Goal: Information Seeking & Learning: Learn about a topic

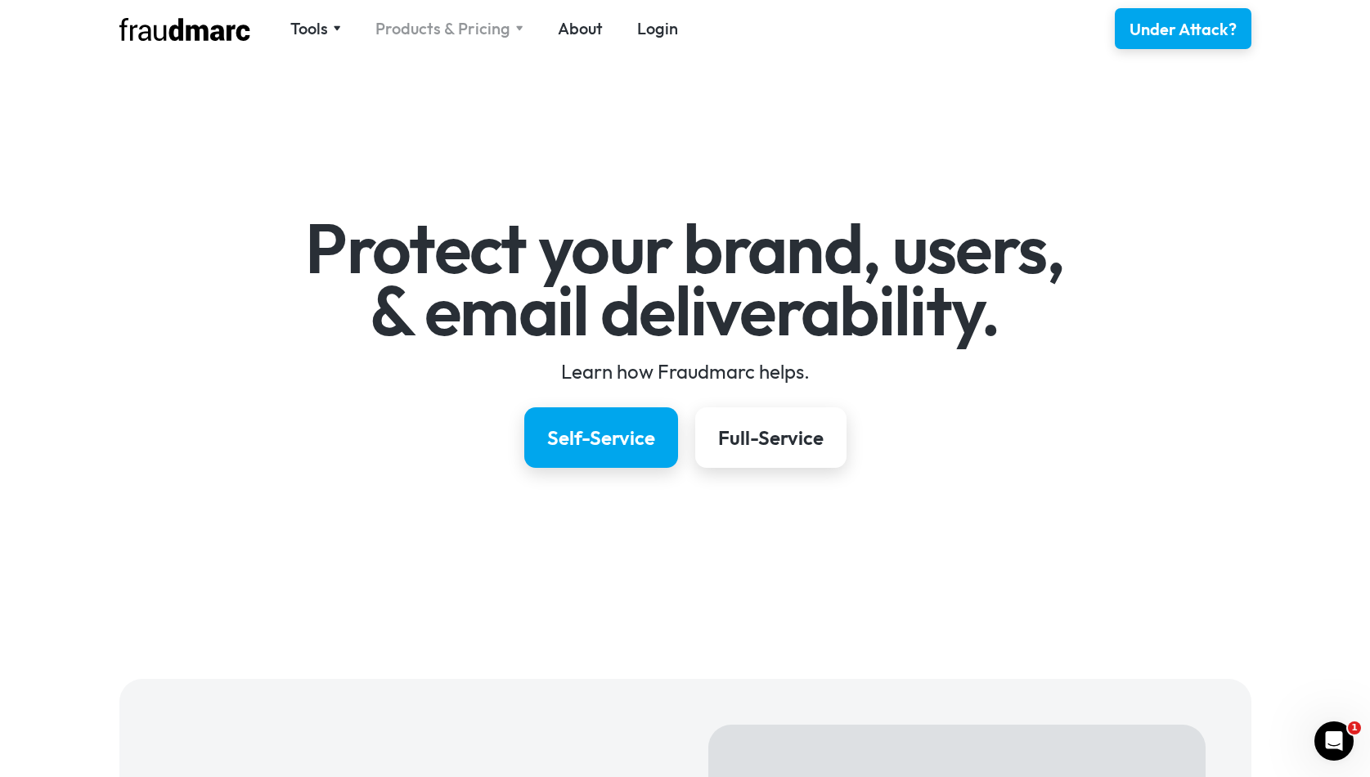
click at [429, 29] on div "Products & Pricing" at bounding box center [442, 28] width 135 height 23
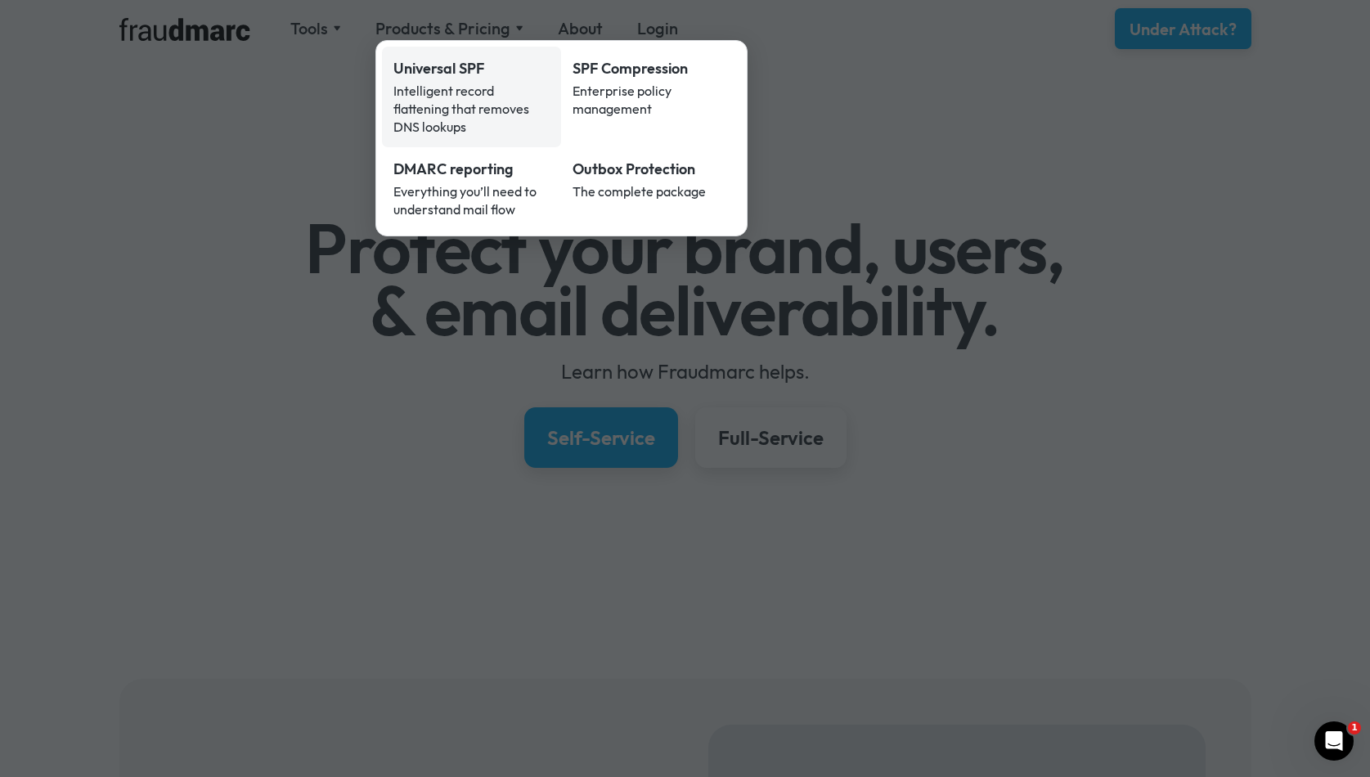
click at [425, 92] on div "Intelligent record flattening that removes DNS lookups" at bounding box center [471, 109] width 157 height 54
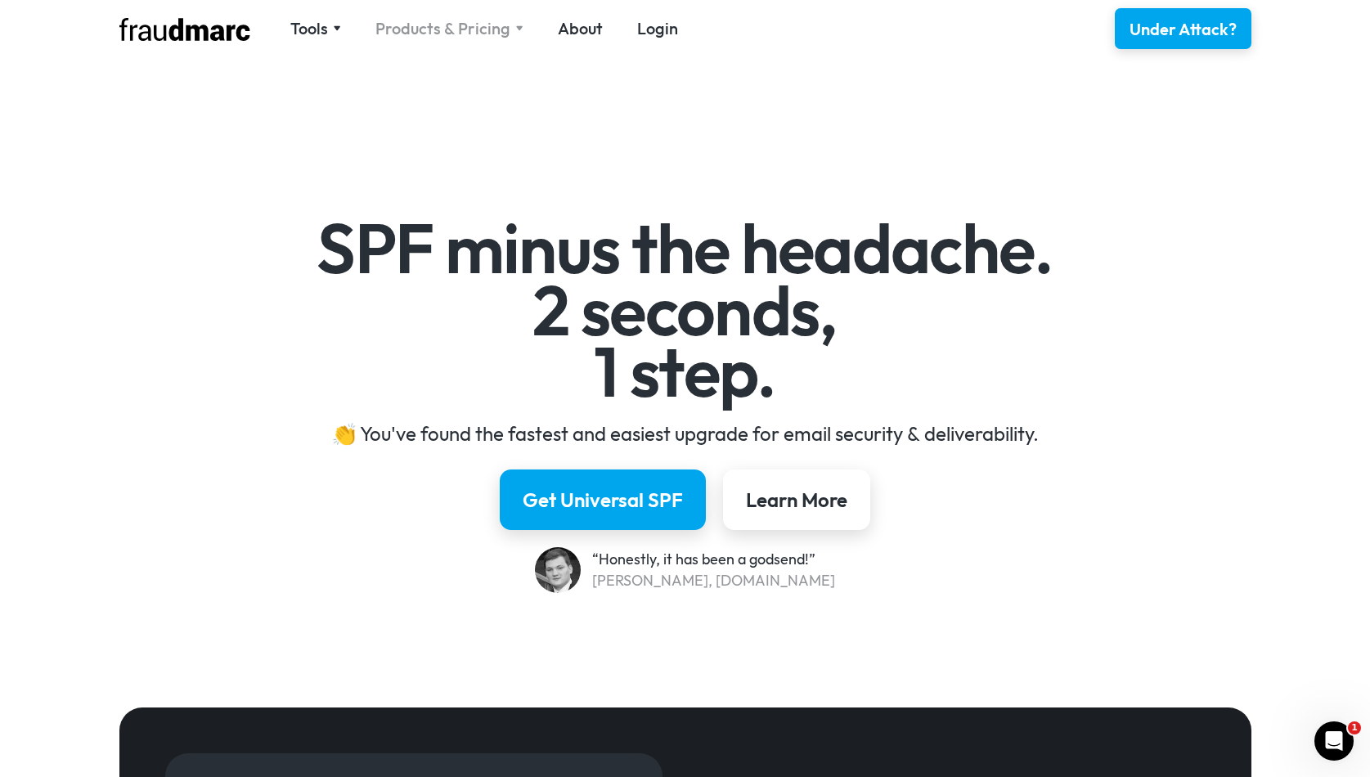
click at [459, 32] on div "Products & Pricing" at bounding box center [442, 28] width 135 height 23
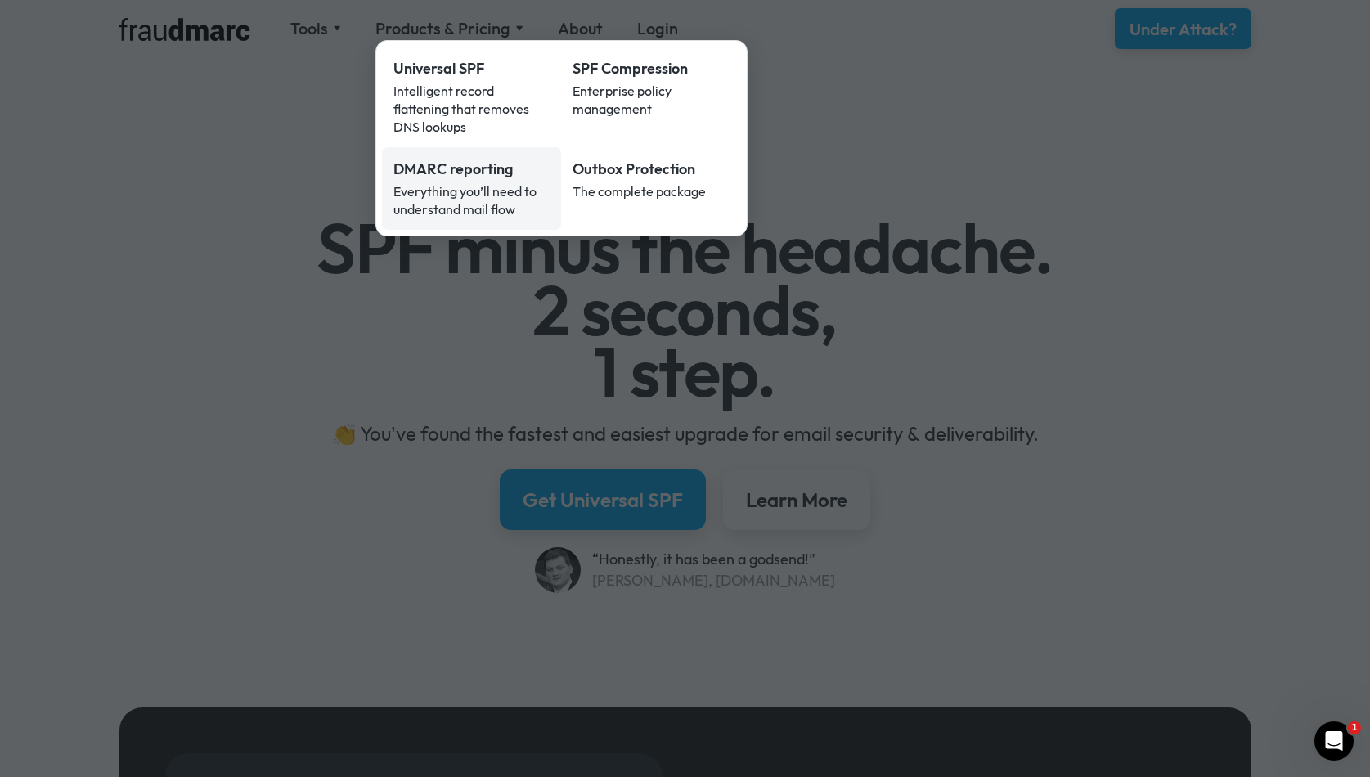
click at [384, 147] on link "DMARC reporting Everything you’ll need to understand mail flow" at bounding box center [472, 188] width 180 height 83
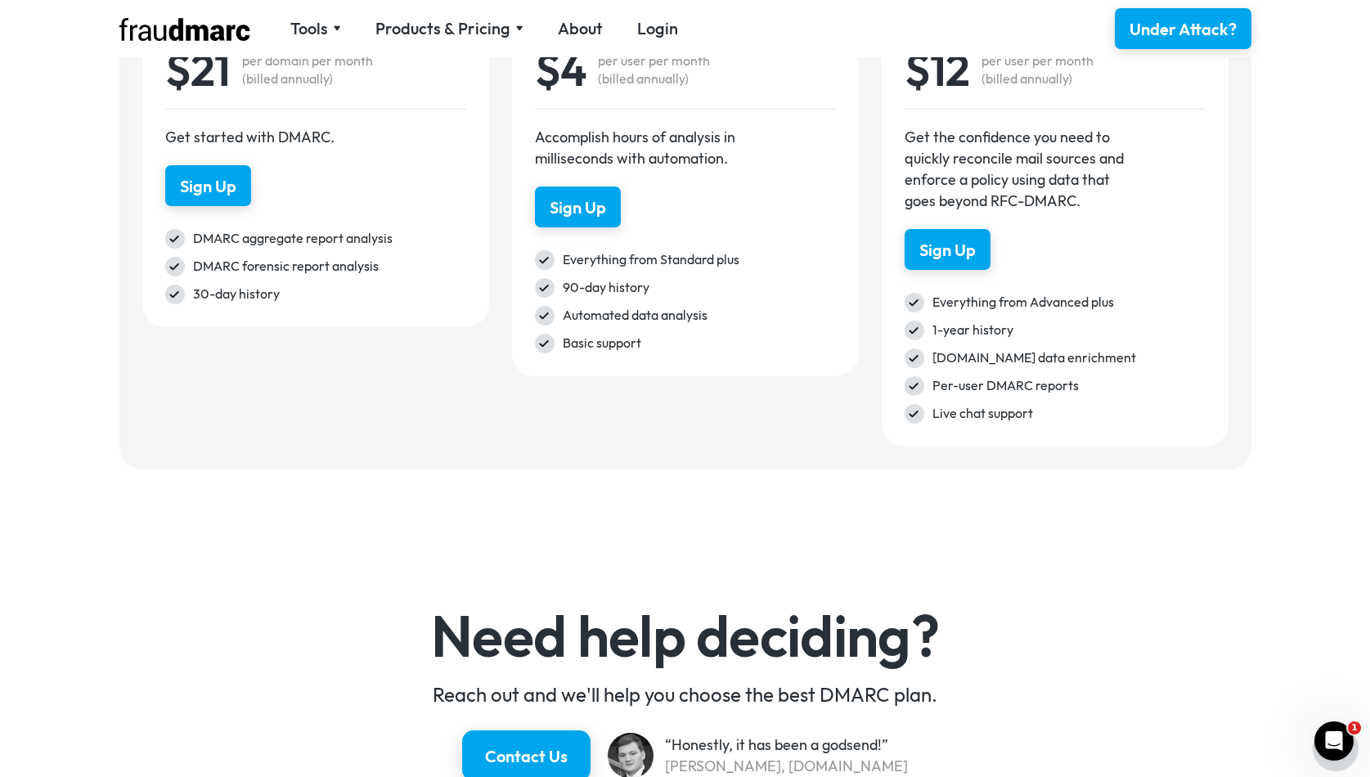
scroll to position [2230, 0]
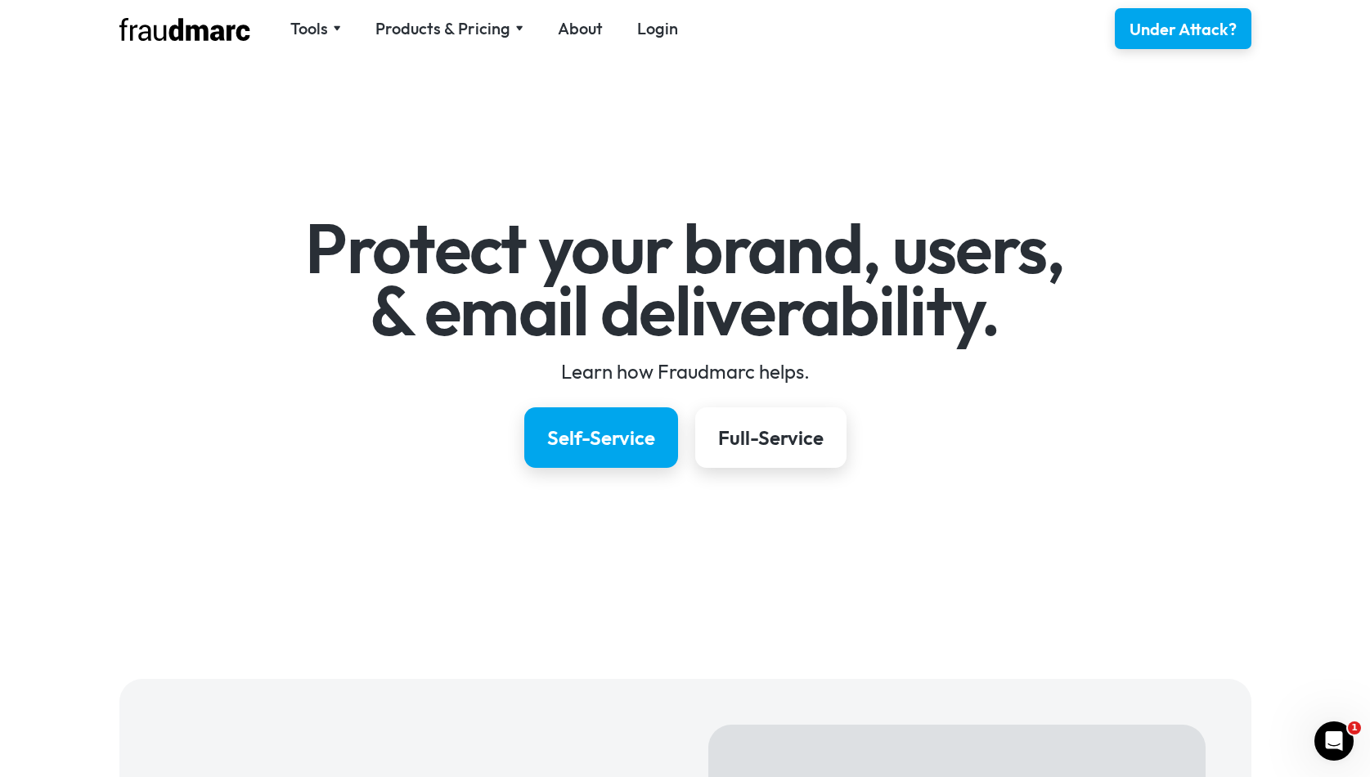
click at [464, 29] on div "Products & Pricing" at bounding box center [442, 28] width 135 height 23
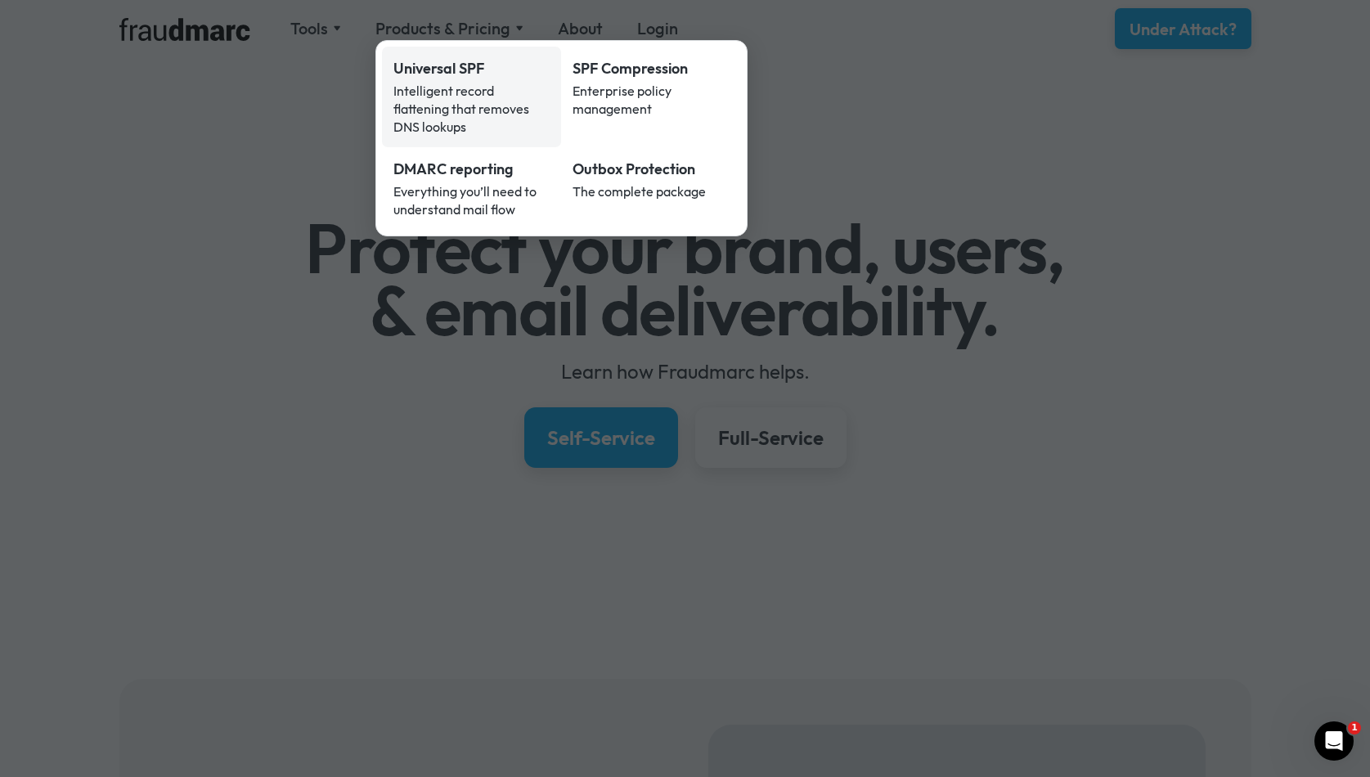
click at [427, 124] on link "Universal SPF Intelligent record flattening that removes DNS lookups" at bounding box center [472, 97] width 180 height 101
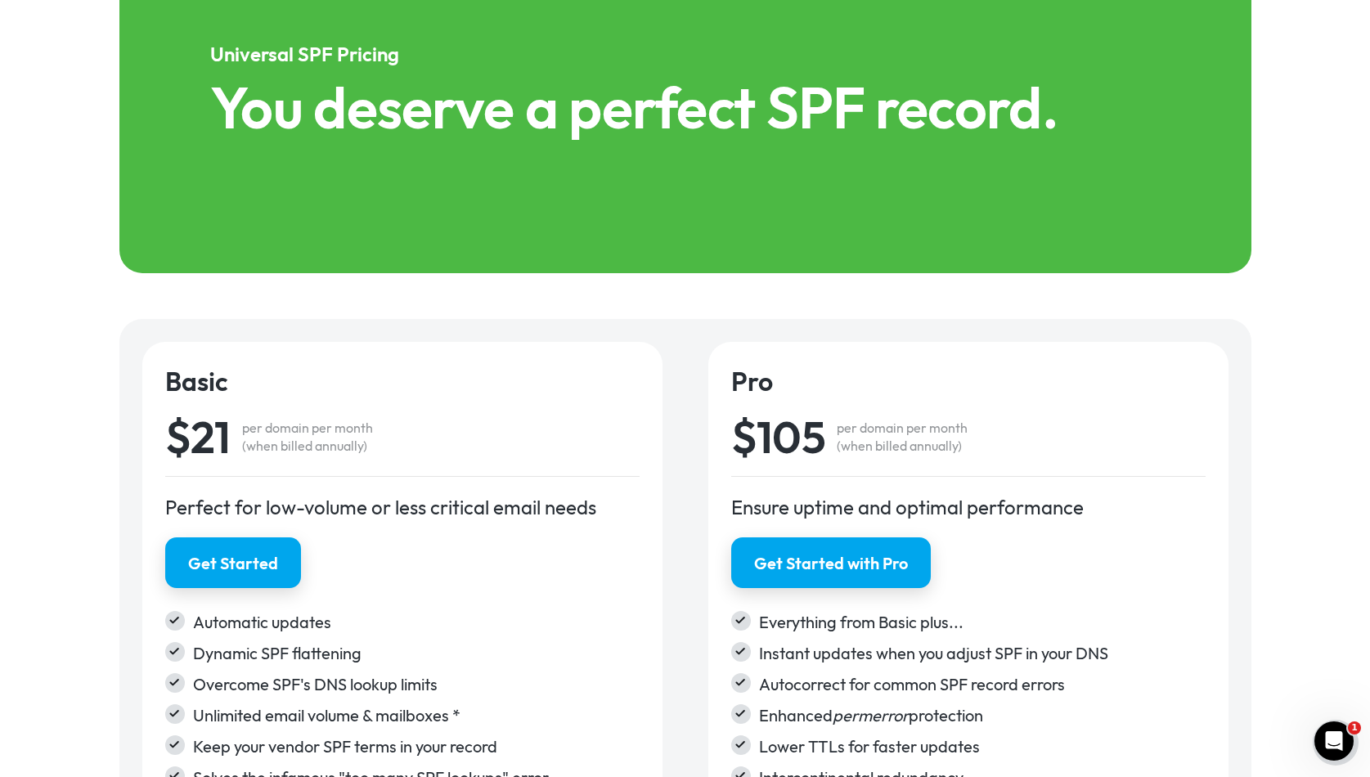
scroll to position [2351, 0]
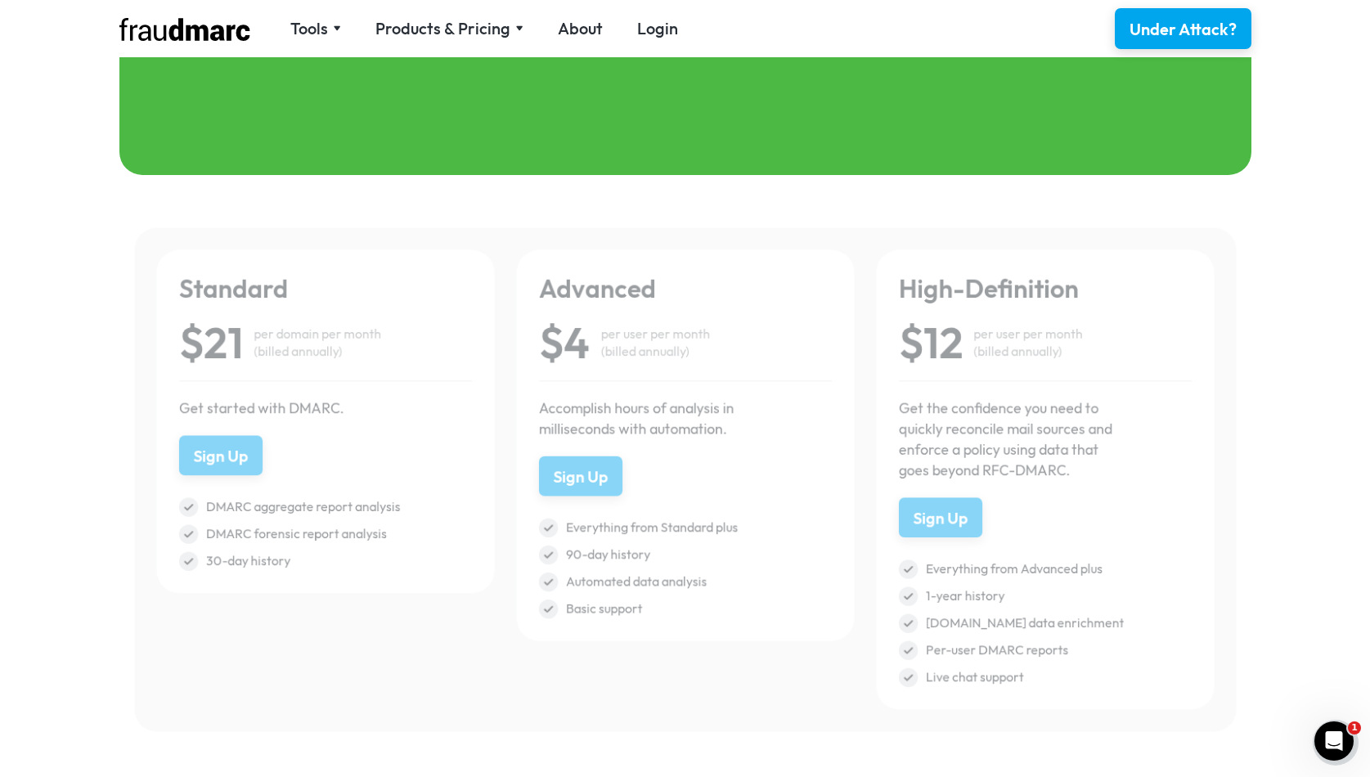
scroll to position [2228, 0]
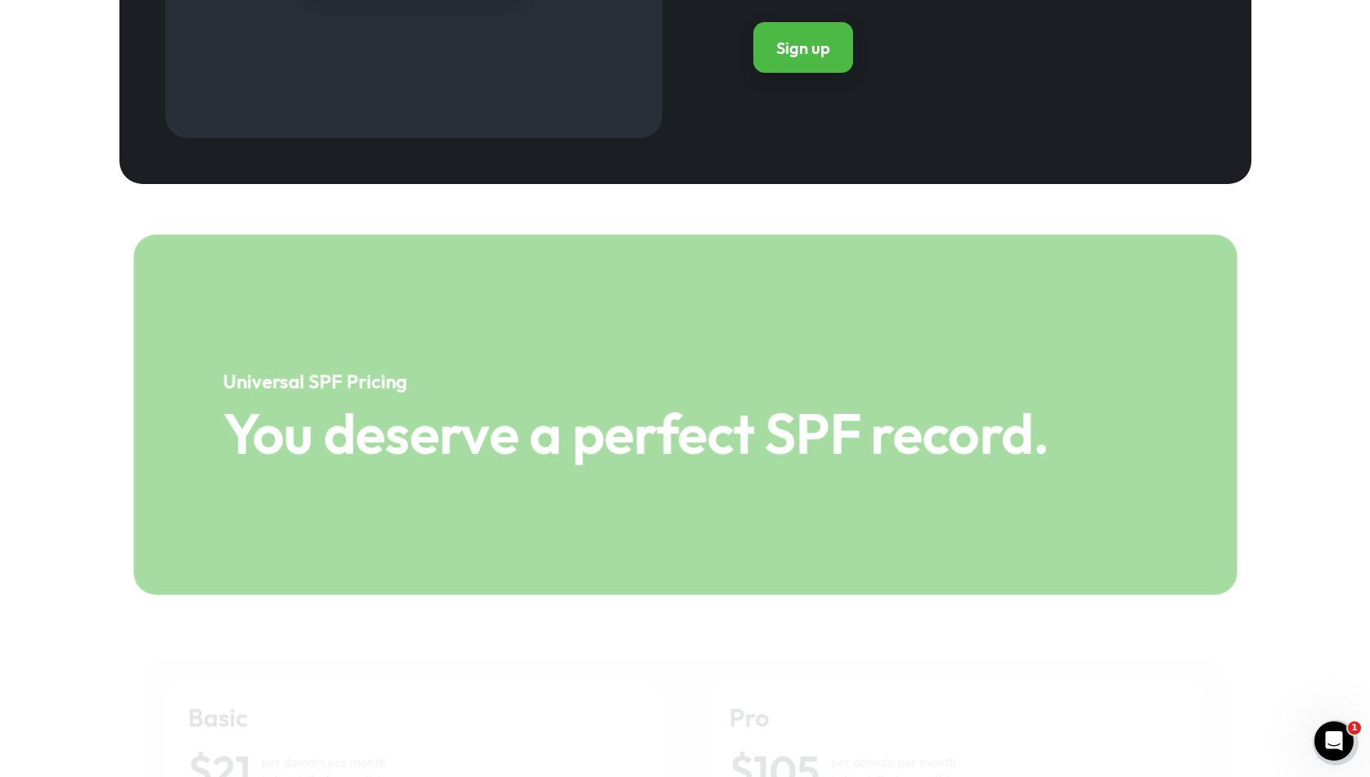
scroll to position [2273, 0]
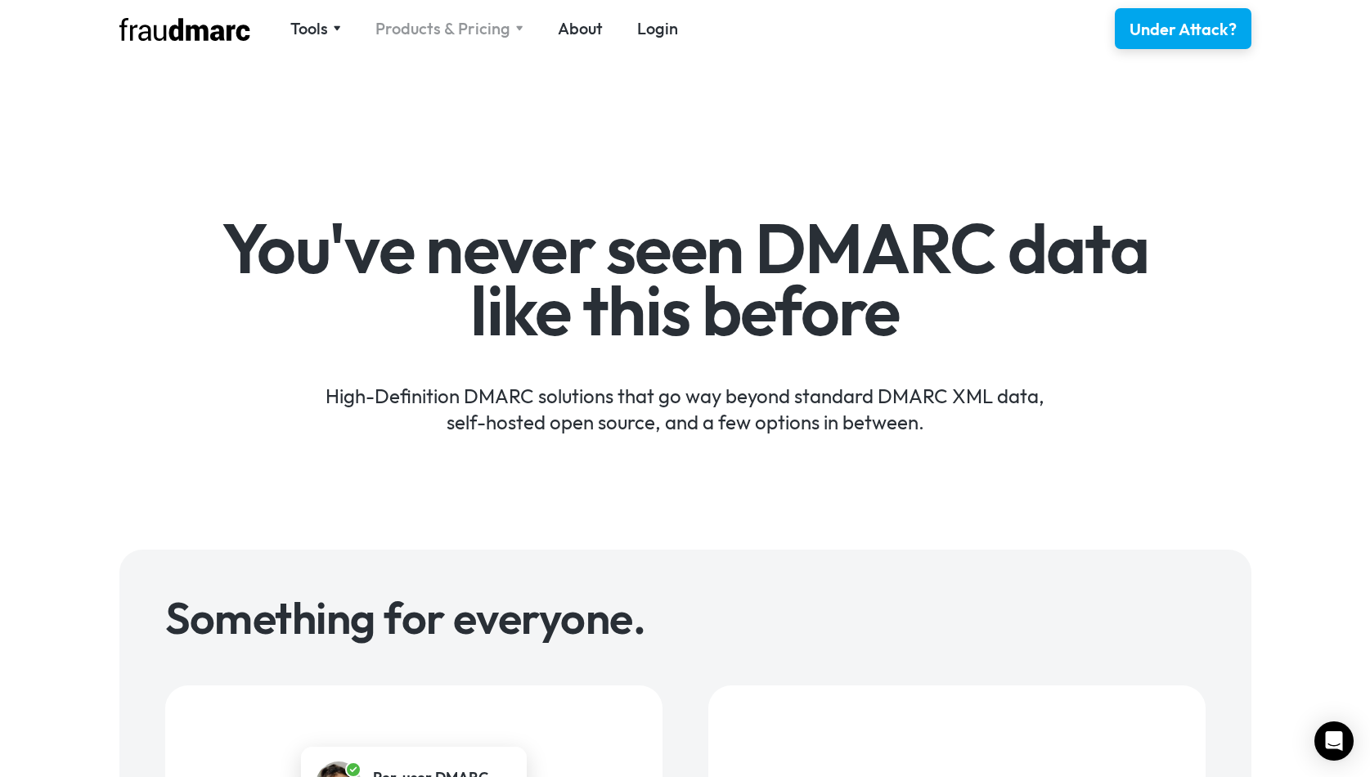
click at [425, 25] on div "Products & Pricing" at bounding box center [442, 28] width 135 height 23
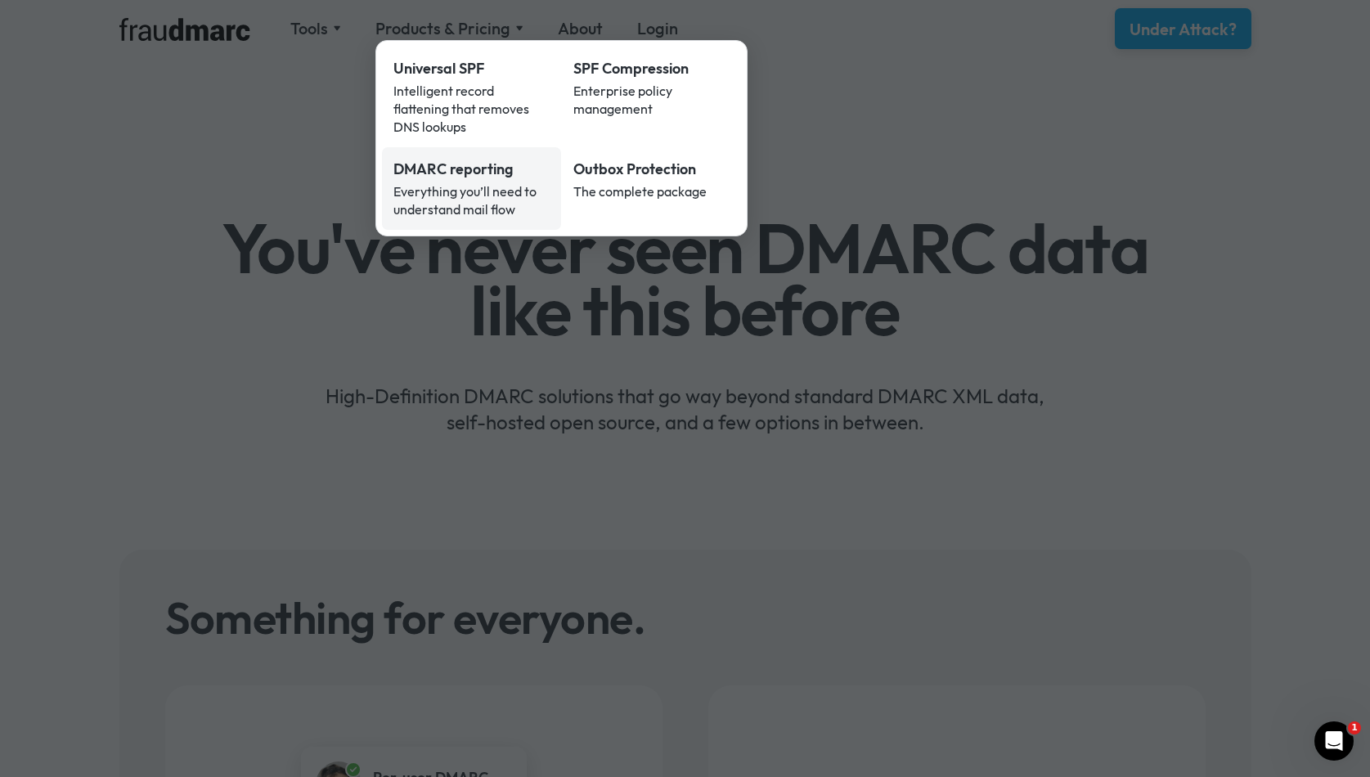
click at [472, 147] on link "DMARC reporting Everything you’ll need to understand mail flow" at bounding box center [472, 188] width 180 height 83
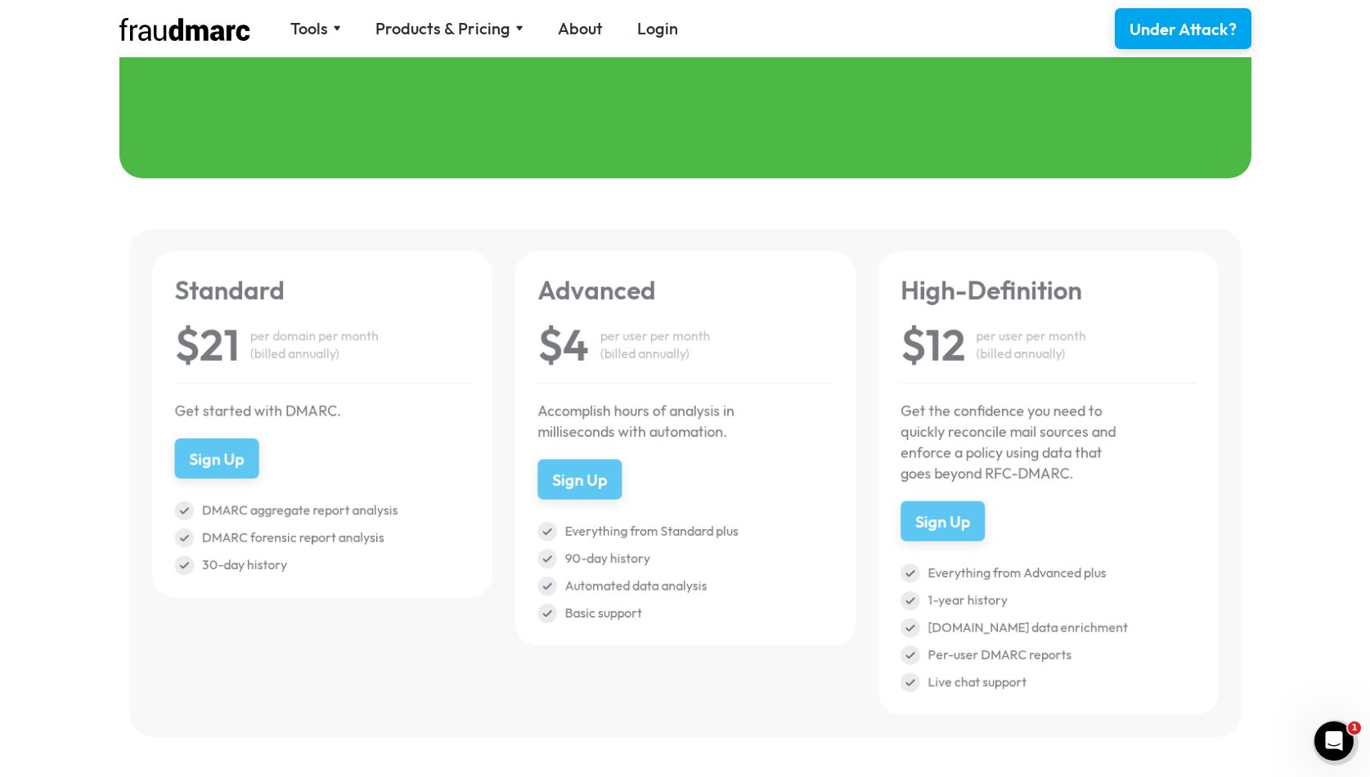
scroll to position [2223, 0]
